Goal: Obtain resource: Obtain resource

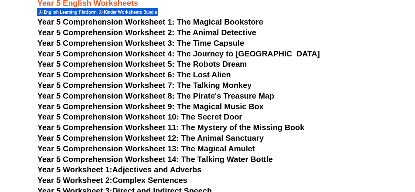
scroll to position [3023, 0]
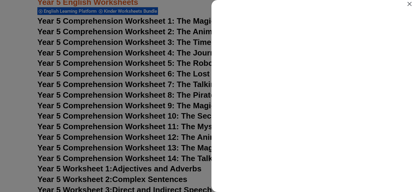
scroll to position [0, 0]
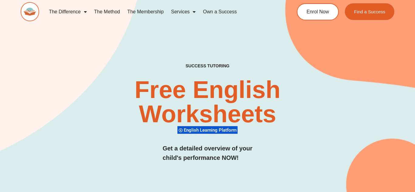
scroll to position [3023, 0]
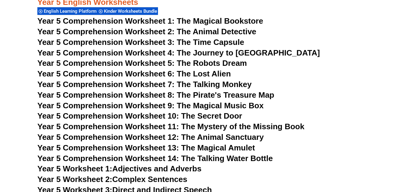
click at [74, 23] on span "Year 5 Comprehension Worksheet 1: The Magical Bookstore" at bounding box center [150, 20] width 226 height 9
click at [244, 73] on h3 "Year 5 Comprehension Worksheet 6: The Lost Alien" at bounding box center [207, 74] width 340 height 10
click at [108, 93] on span "Year 5 Comprehension Worksheet 8: The Pirate's Treasure Map" at bounding box center [155, 94] width 237 height 9
click at [308, 80] on h3 "Year 5 Comprehension Worksheet 7: The Talking Monkey" at bounding box center [207, 85] width 340 height 10
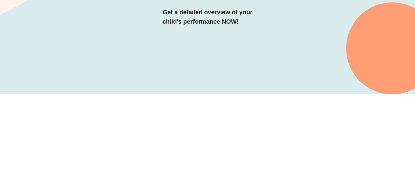
scroll to position [170, 0]
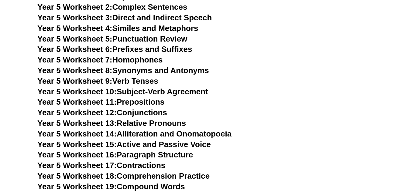
scroll to position [3095, 0]
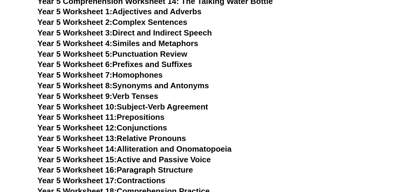
click at [99, 42] on span "Year 5 Worksheet 4:" at bounding box center [74, 43] width 75 height 9
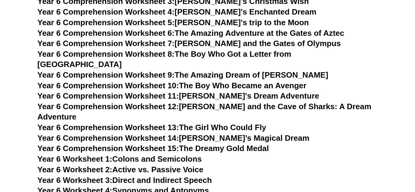
scroll to position [306, 0]
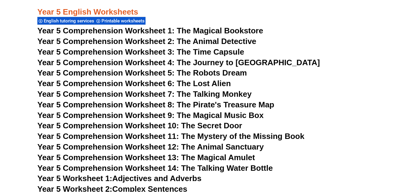
scroll to position [2925, 0]
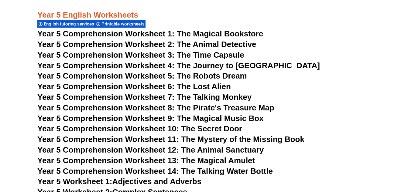
click at [88, 32] on span "Year 5 Comprehension Worksheet 1: The Magical Bookstore" at bounding box center [150, 33] width 226 height 9
